Goal: Ask a question

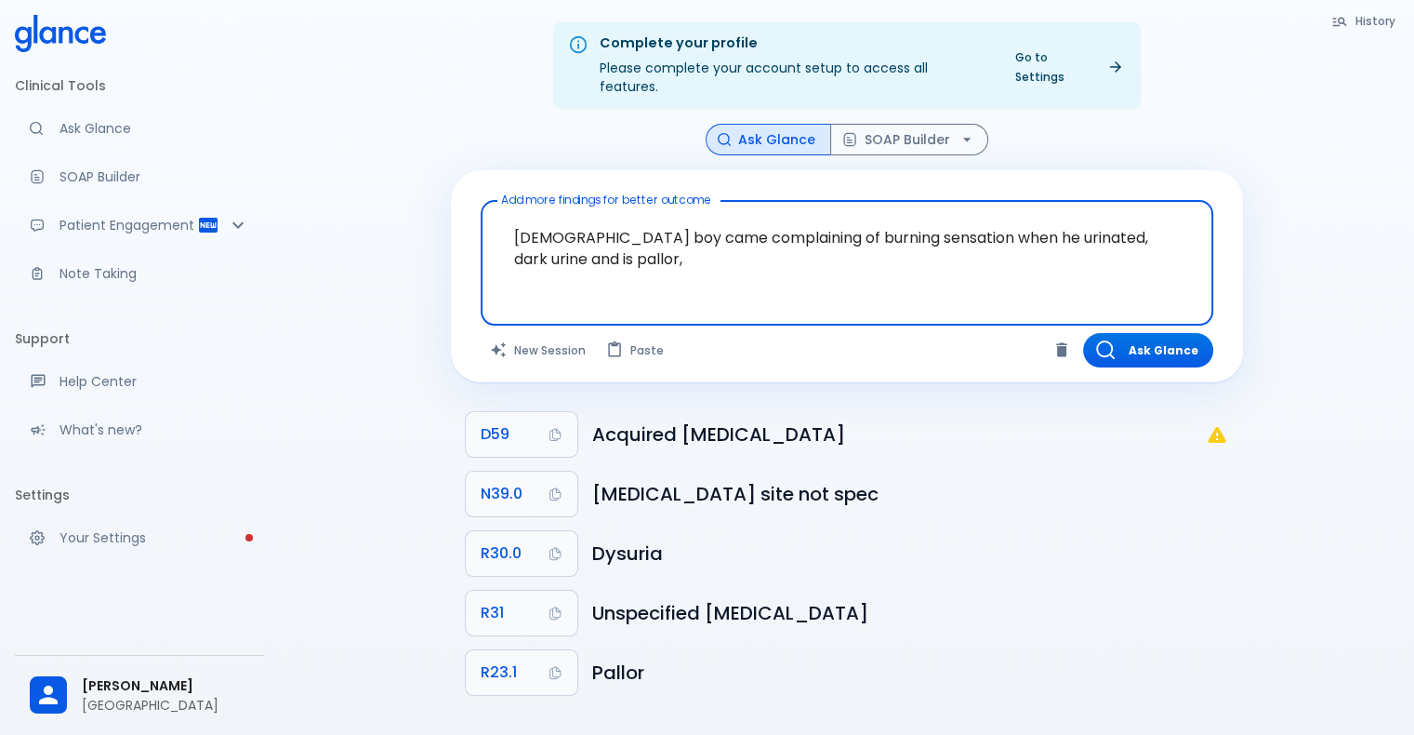
drag, startPoint x: 625, startPoint y: 258, endPoint x: 635, endPoint y: 307, distance: 49.4
click at [624, 258] on textarea "[DEMOGRAPHIC_DATA] boy came complaining of burning sensation when he urinated, …" at bounding box center [847, 248] width 707 height 80
drag, startPoint x: 642, startPoint y: 256, endPoint x: 409, endPoint y: 181, distance: 244.1
click at [409, 181] on div "Complete your profile Please complete your account setup to access all features…" at bounding box center [846, 389] width 1135 height 779
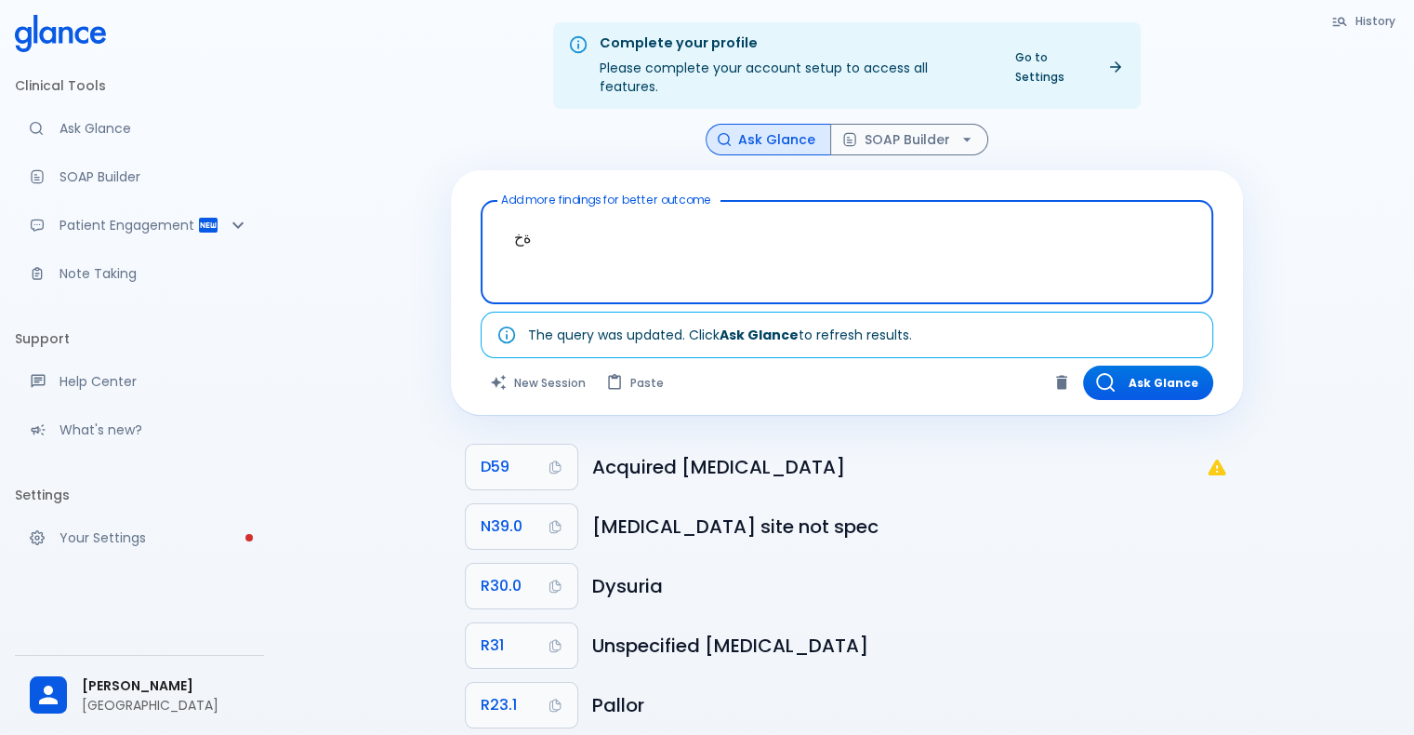
type textarea "ة"
type textarea "3"
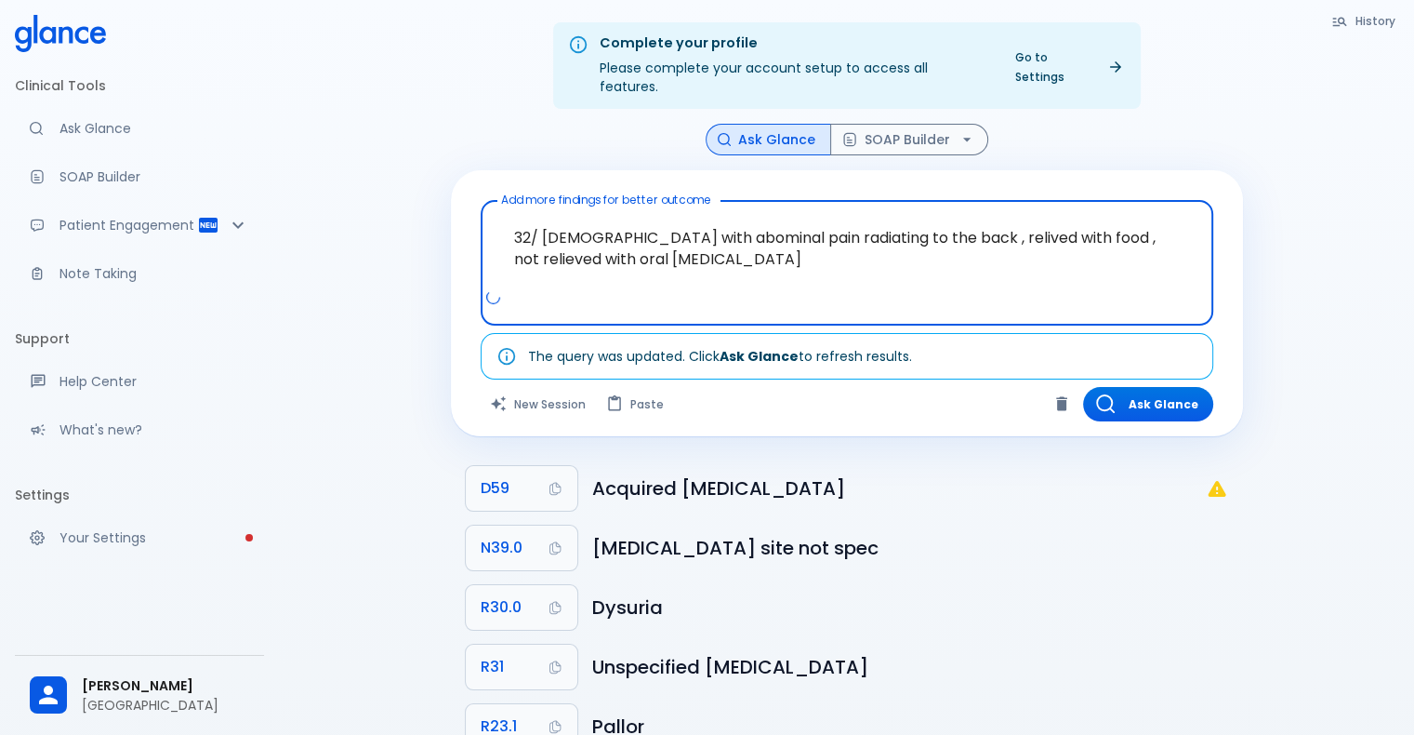
click at [971, 288] on div at bounding box center [848, 304] width 725 height 33
click at [668, 240] on textarea "32/ [DEMOGRAPHIC_DATA] with abdominal pain radiating to the back , relived with…" at bounding box center [847, 248] width 707 height 80
type textarea "32/ [DEMOGRAPHIC_DATA] with abdominal pain radiating to the back , relived with…"
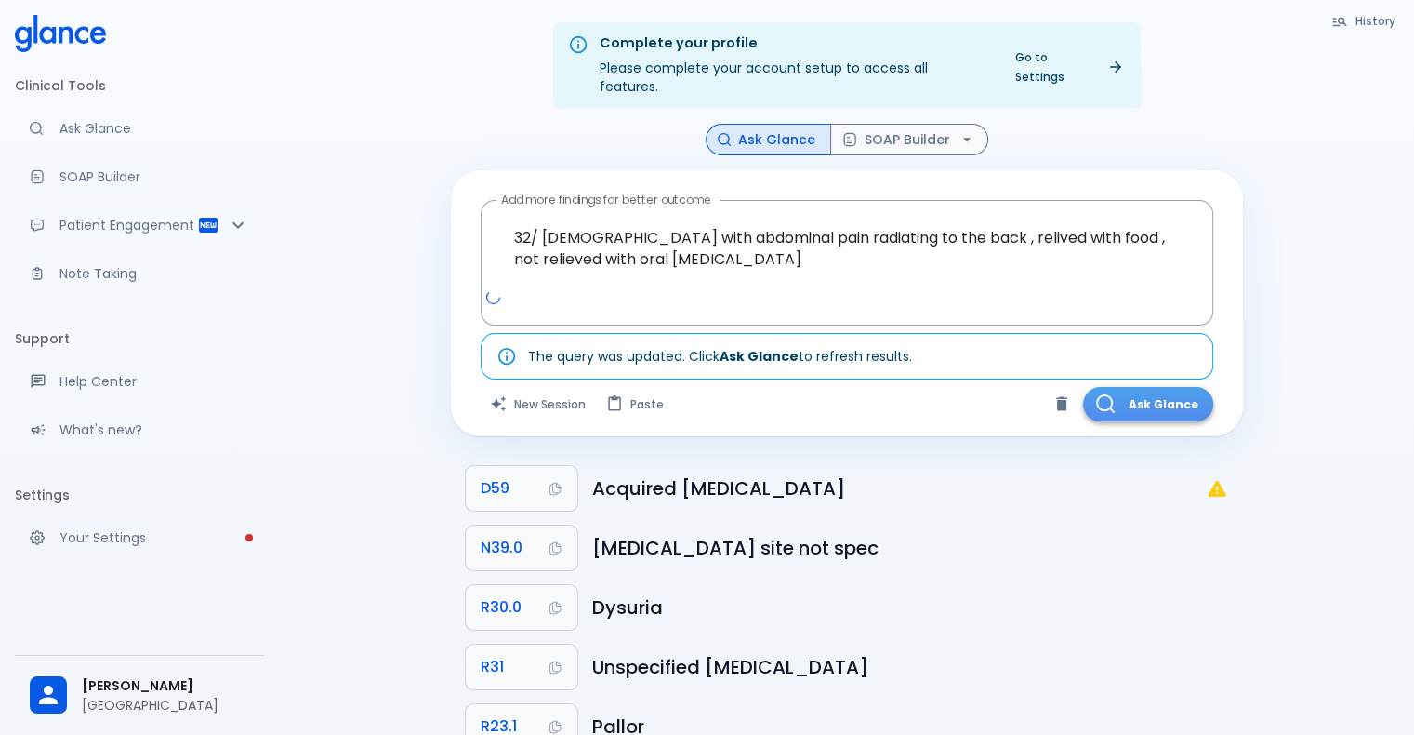
click at [1129, 387] on button "Ask Glance" at bounding box center [1148, 404] width 130 height 34
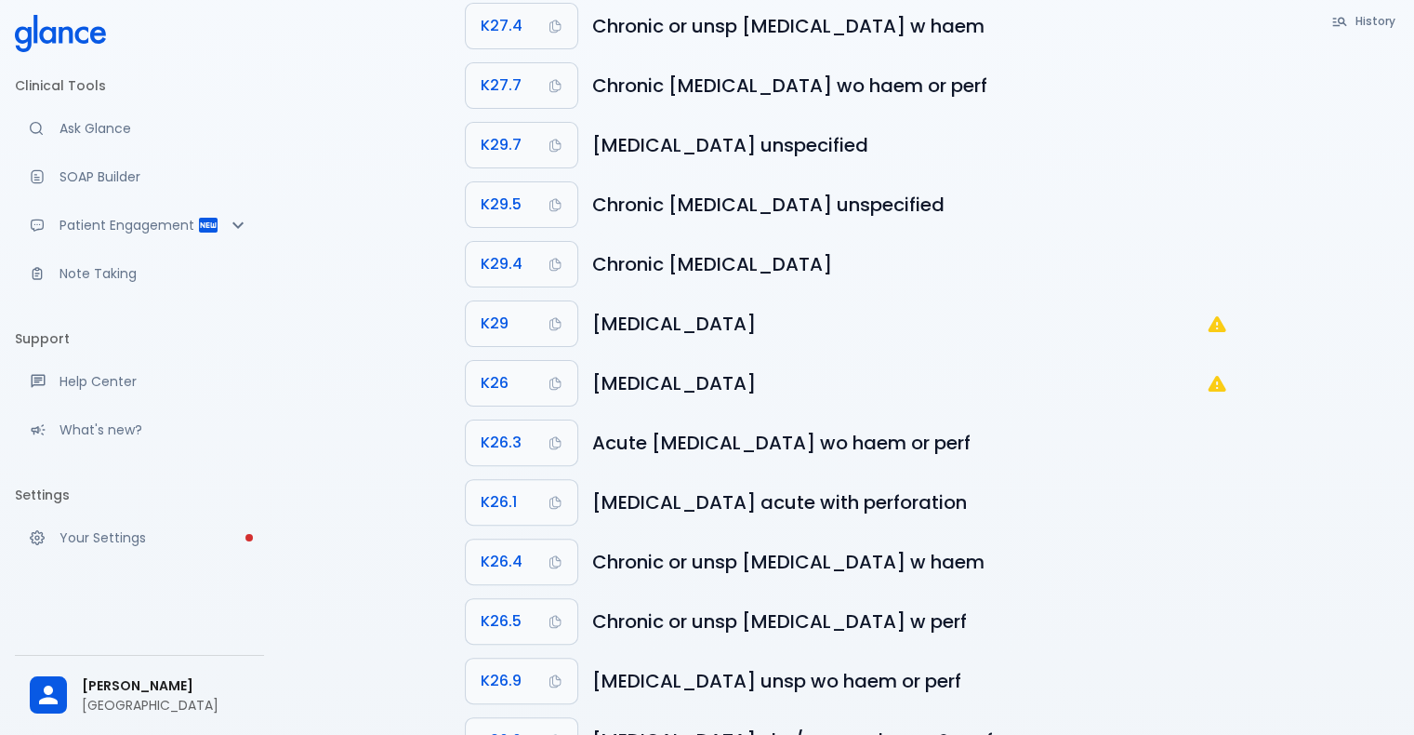
scroll to position [465, 0]
